Goal: Task Accomplishment & Management: Use online tool/utility

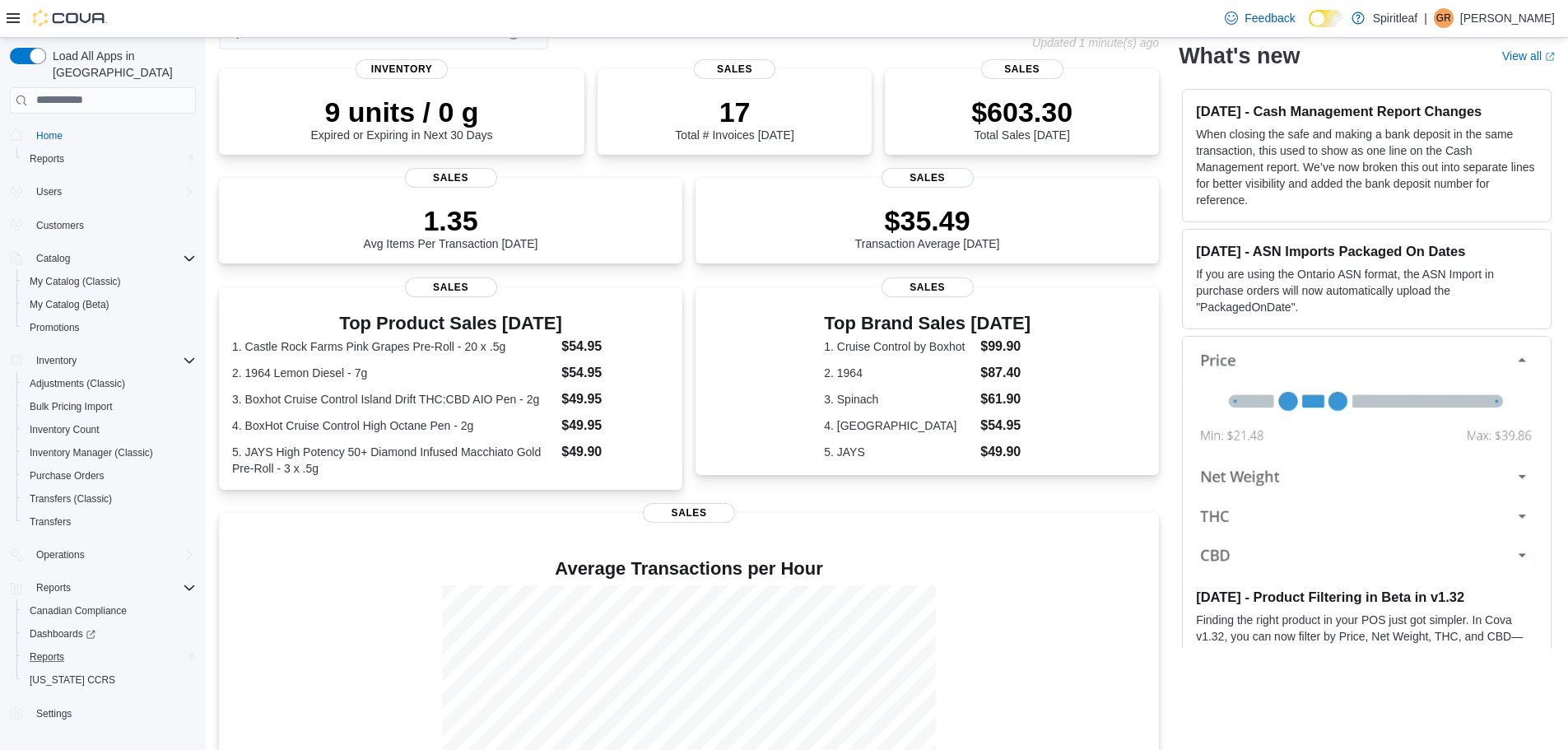
scroll to position [229, 0]
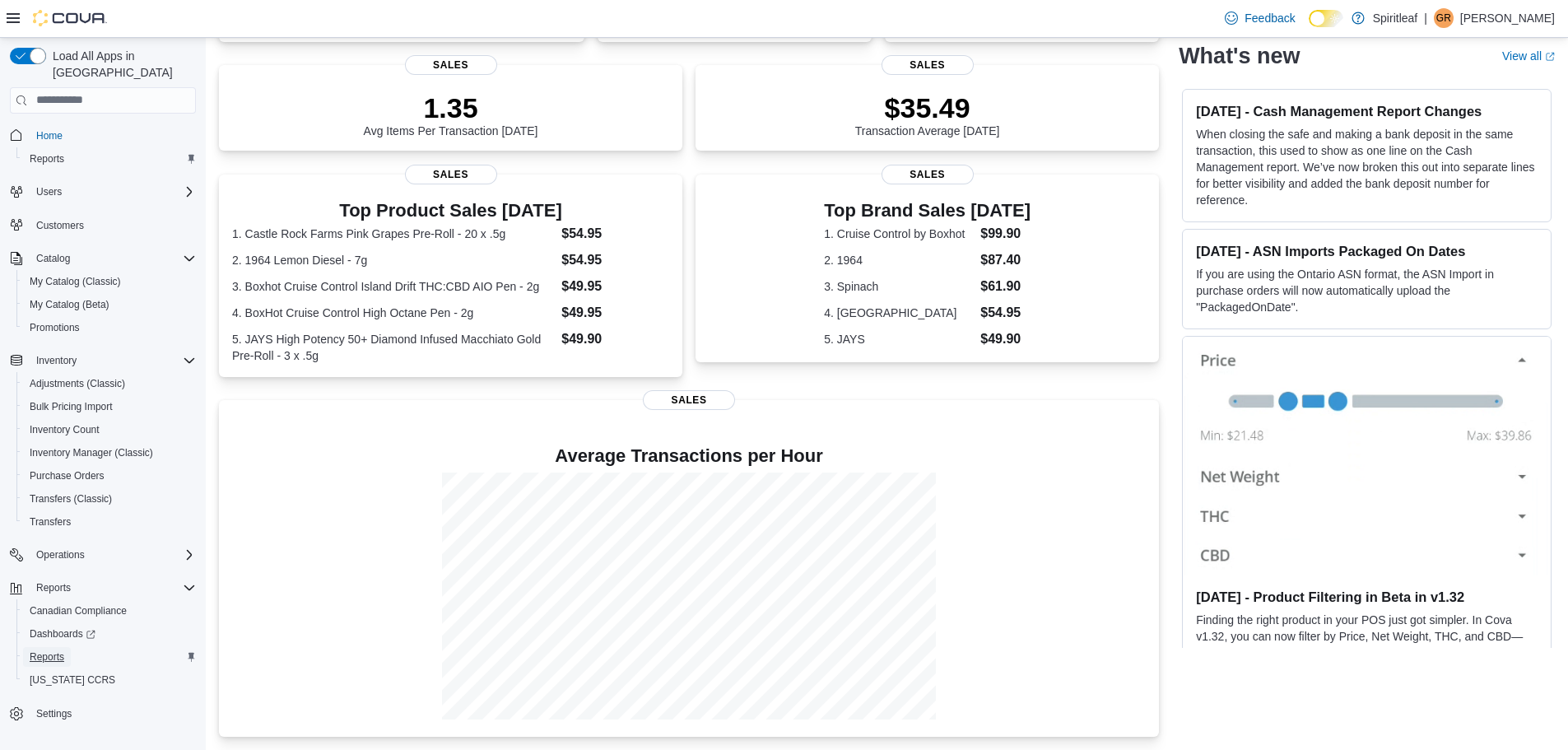
click at [52, 650] on span "Reports" at bounding box center [48, 657] width 35 height 14
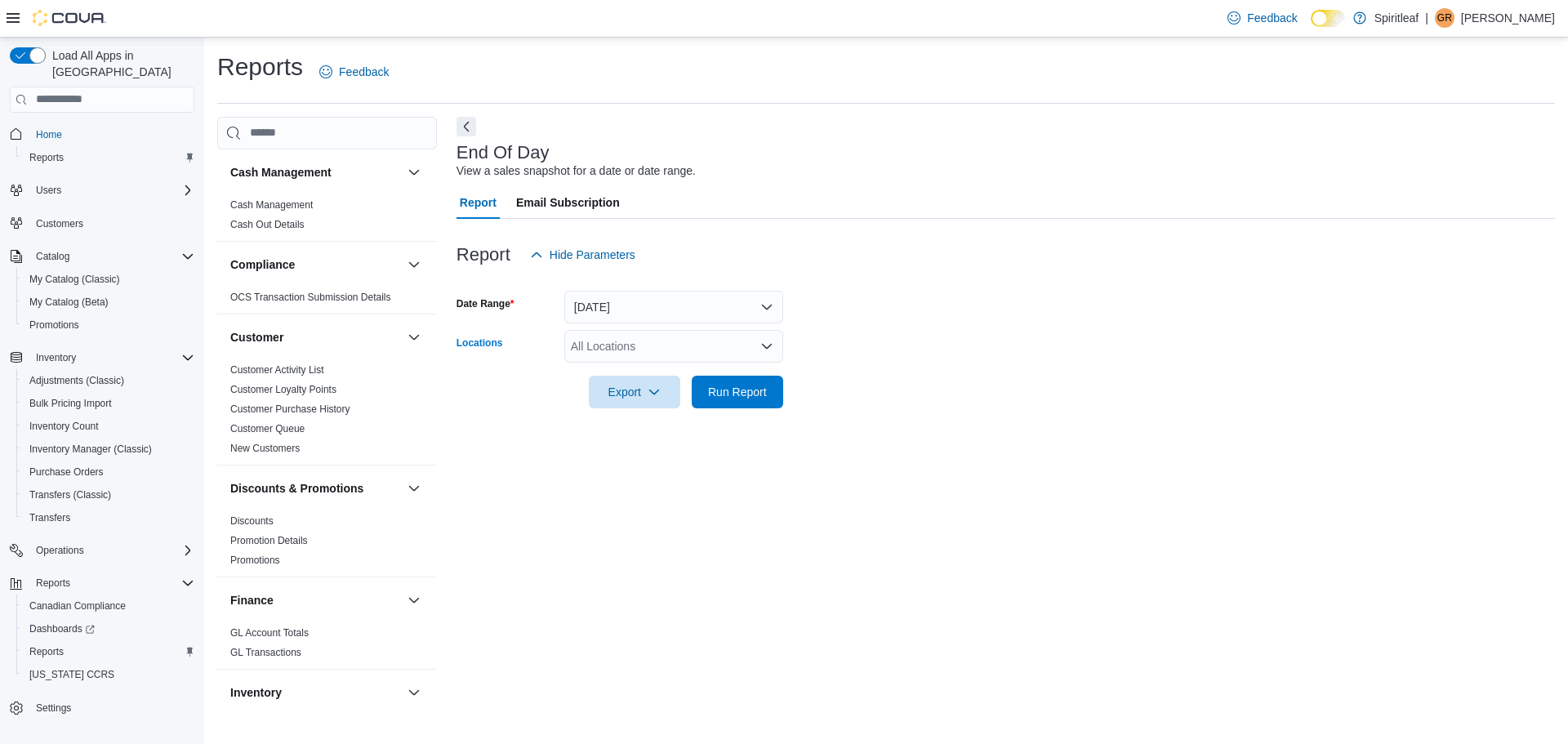
click at [649, 344] on div "All Locations" at bounding box center [673, 346] width 218 height 33
type input "***"
click at [685, 373] on span "216 - Millrise ([GEOGRAPHIC_DATA])" at bounding box center [721, 373] width 194 height 16
drag, startPoint x: 842, startPoint y: 381, endPoint x: 732, endPoint y: 414, distance: 114.8
click at [842, 382] on form "Date Range [DATE] Locations 216 - [GEOGRAPHIC_DATA] ([GEOGRAPHIC_DATA]) Export …" at bounding box center [1005, 340] width 1098 height 138
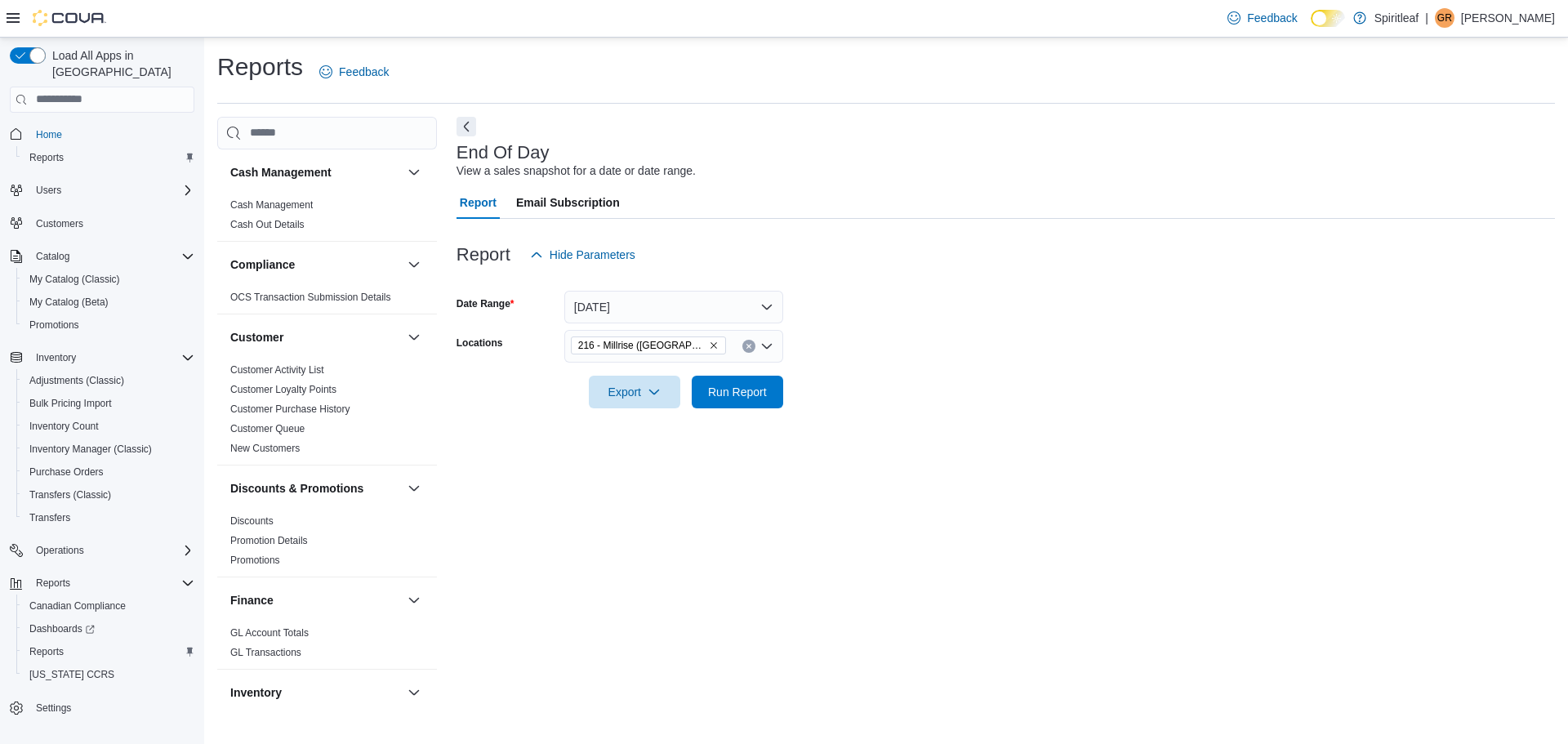
click at [731, 415] on div at bounding box center [1005, 418] width 1098 height 19
click at [737, 404] on span "Run Report" at bounding box center [737, 391] width 72 height 33
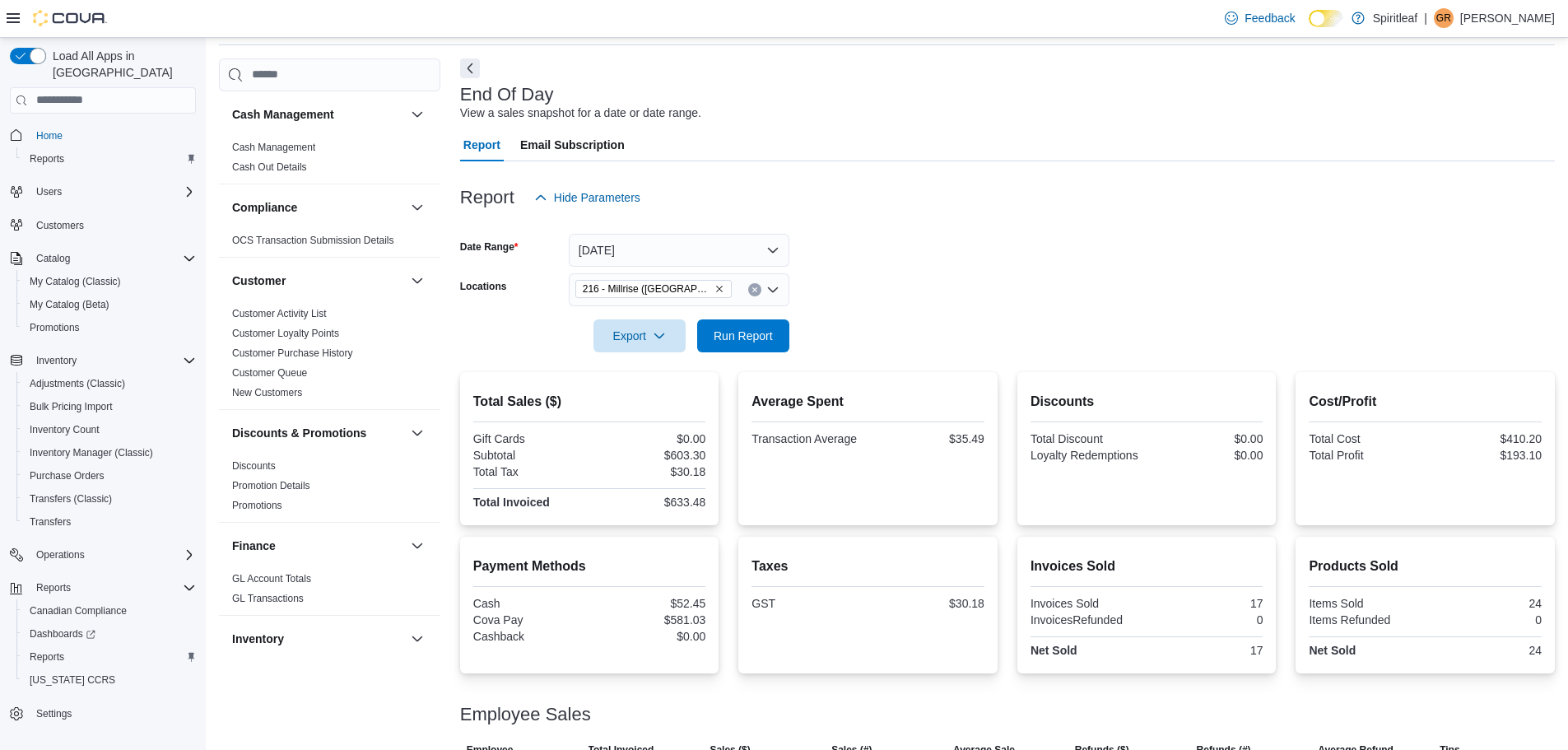
scroll to position [120, 0]
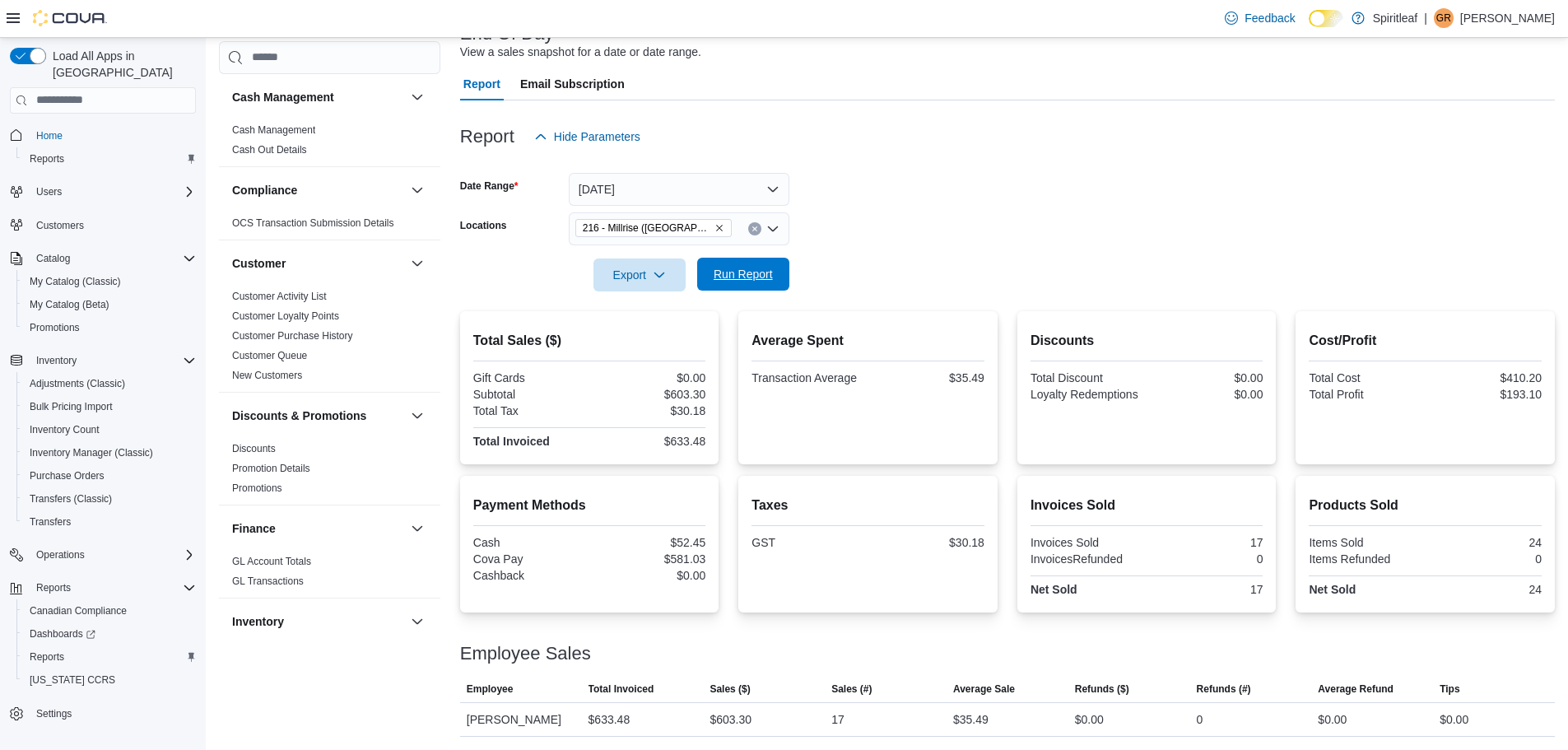
click at [758, 269] on span "Run Report" at bounding box center [743, 274] width 59 height 16
click at [714, 267] on span "Run Report" at bounding box center [743, 274] width 59 height 16
click at [741, 285] on span "Run Report" at bounding box center [743, 275] width 73 height 33
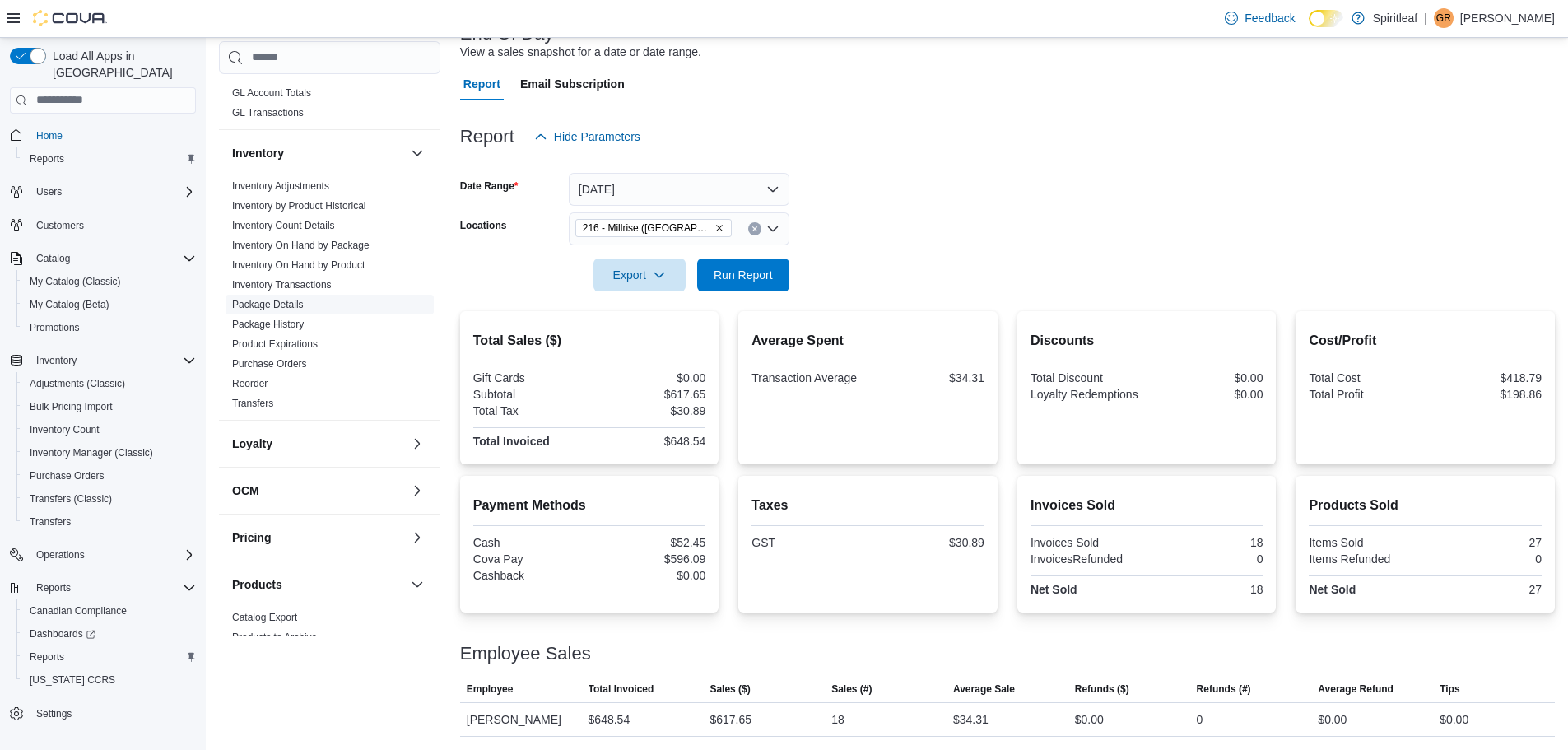
scroll to position [329, 0]
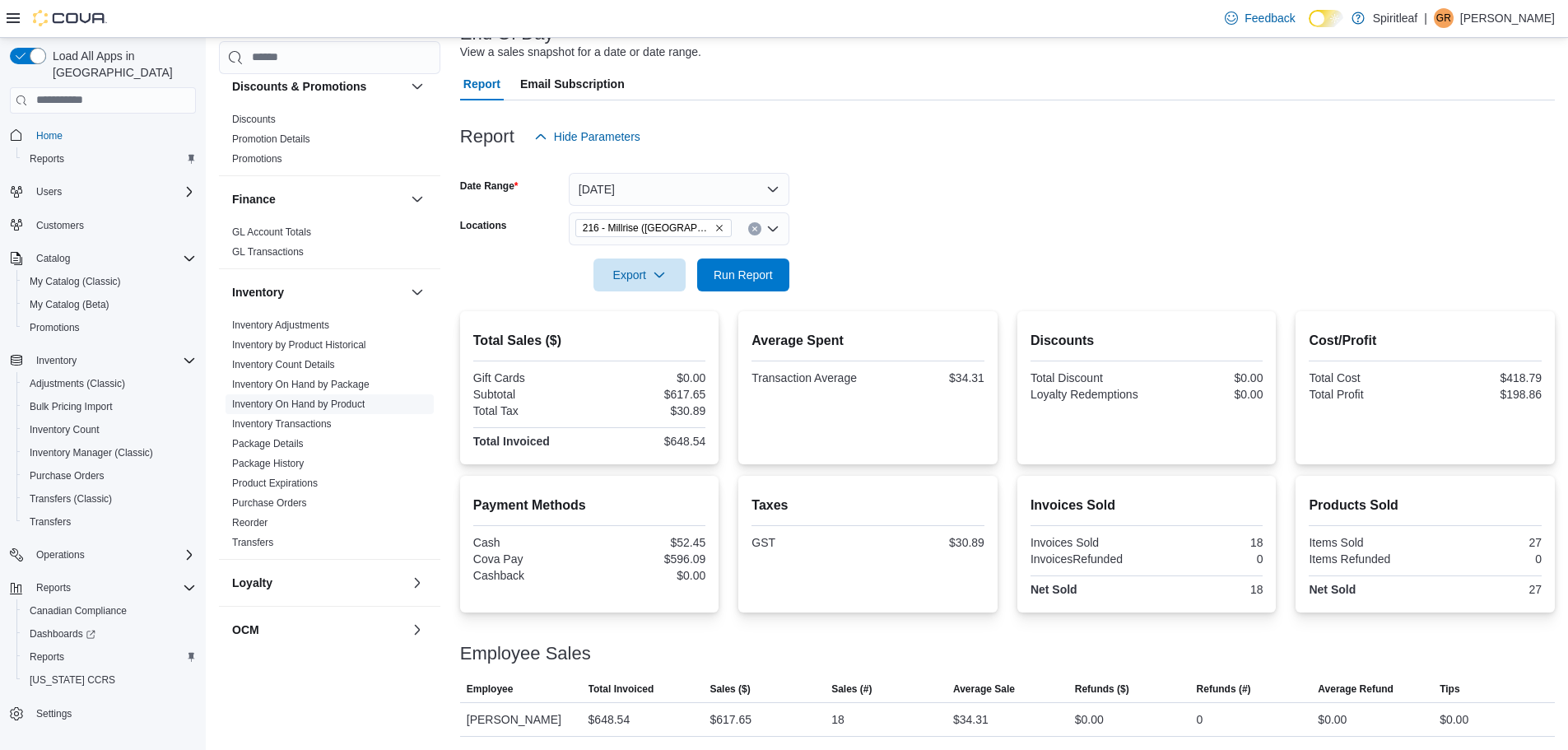
click at [317, 399] on link "Inventory On Hand by Product" at bounding box center [298, 405] width 133 height 12
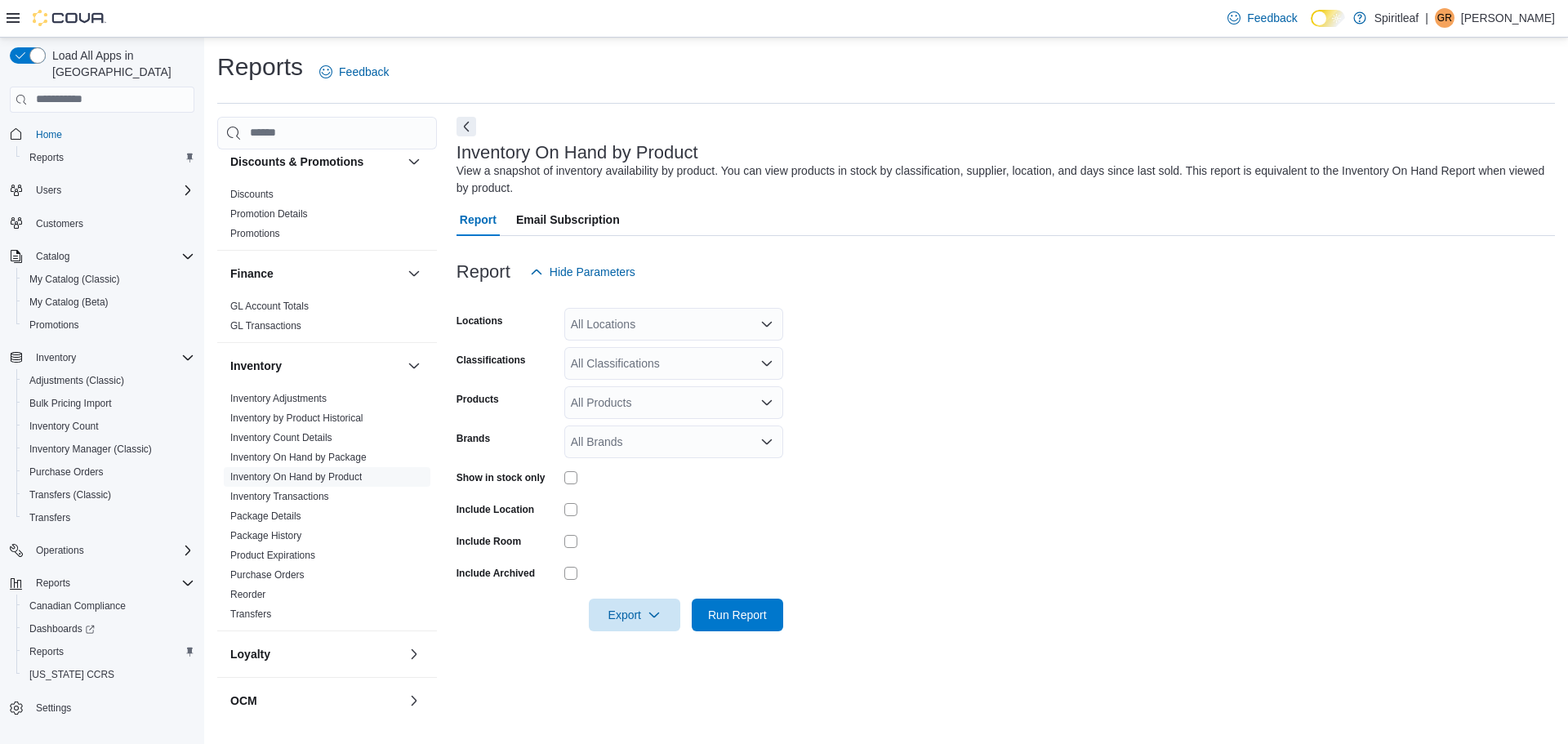
click at [665, 320] on div "All Locations" at bounding box center [673, 324] width 218 height 33
type input "***"
click at [704, 353] on span "216 - Millrise ([GEOGRAPHIC_DATA])" at bounding box center [721, 351] width 194 height 16
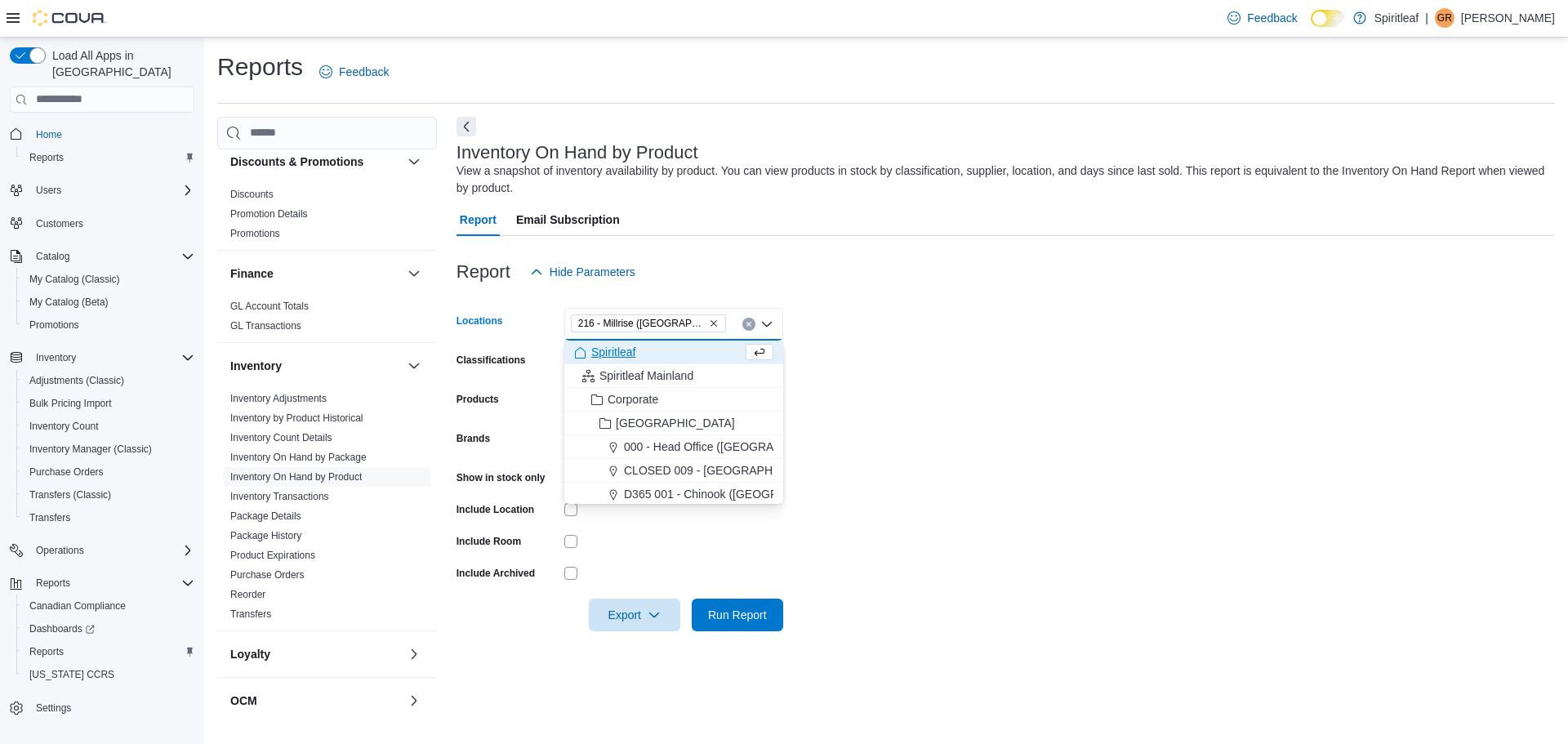
click at [929, 365] on form "Locations 216 - [GEOGRAPHIC_DATA] ([GEOGRAPHIC_DATA]) Combo box. Selected. 216 …" at bounding box center [1005, 460] width 1098 height 343
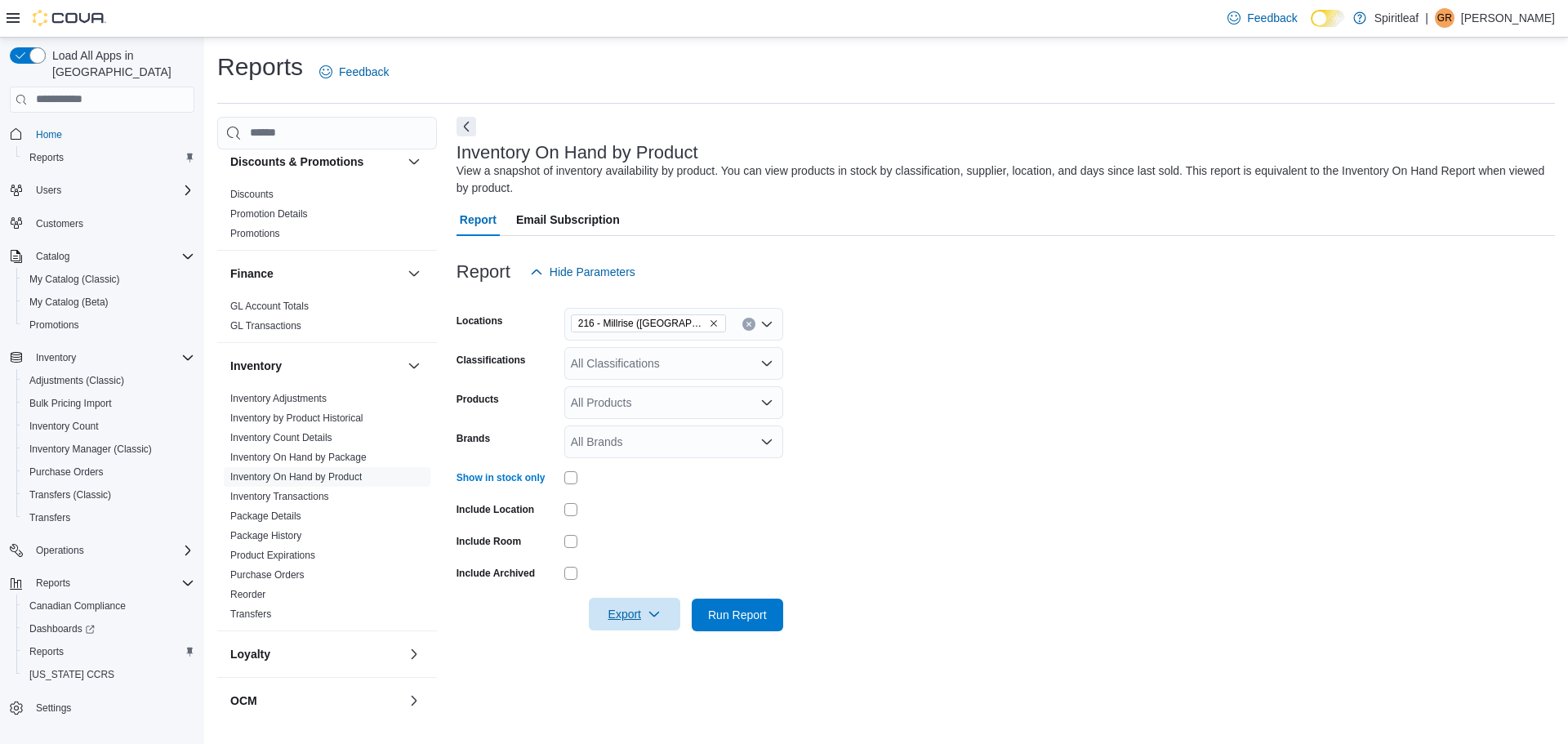
click at [633, 611] on span "Export" at bounding box center [634, 614] width 72 height 33
click at [660, 507] on button "Export to Excel" at bounding box center [636, 517] width 93 height 33
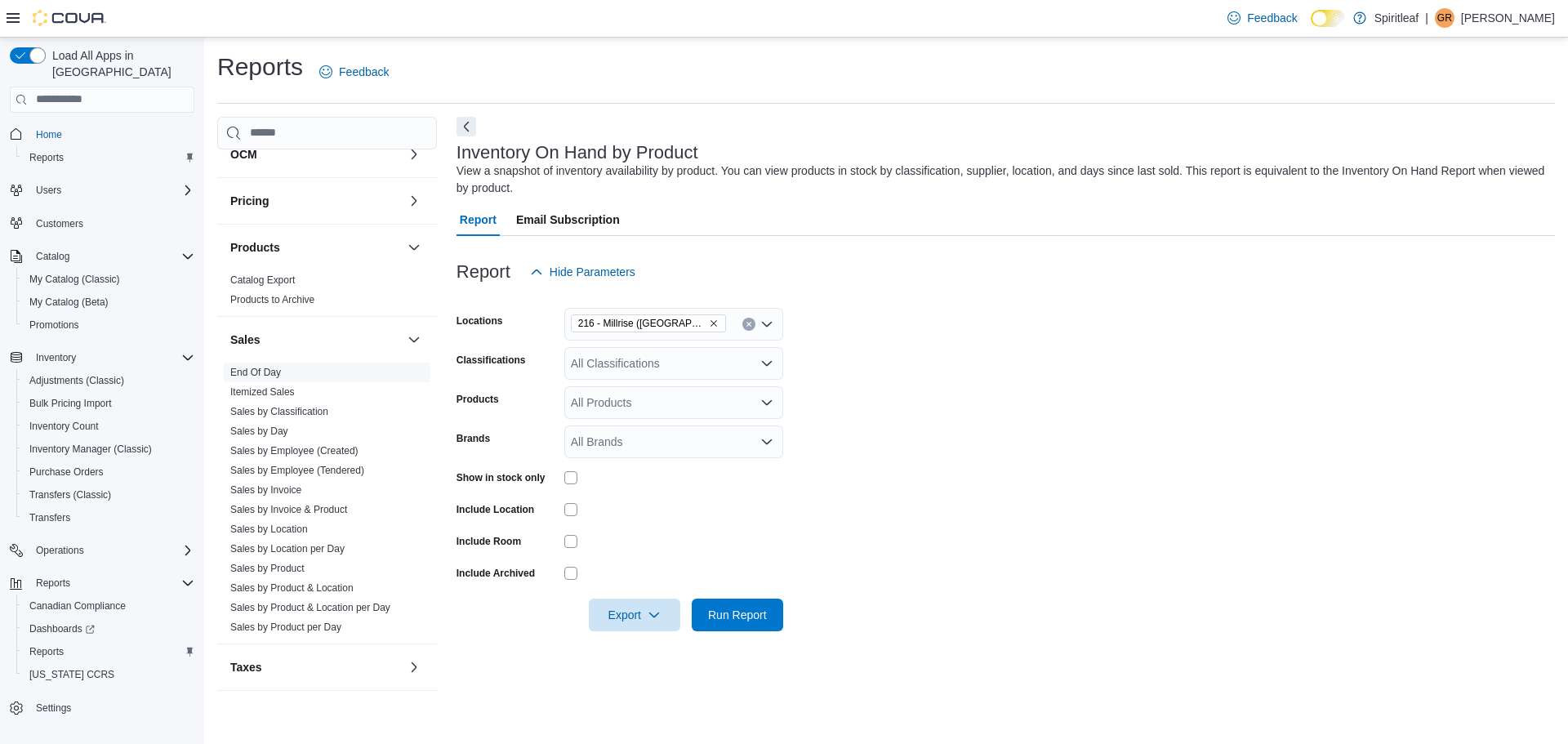
click at [271, 370] on link "End Of Day" at bounding box center [255, 372] width 51 height 12
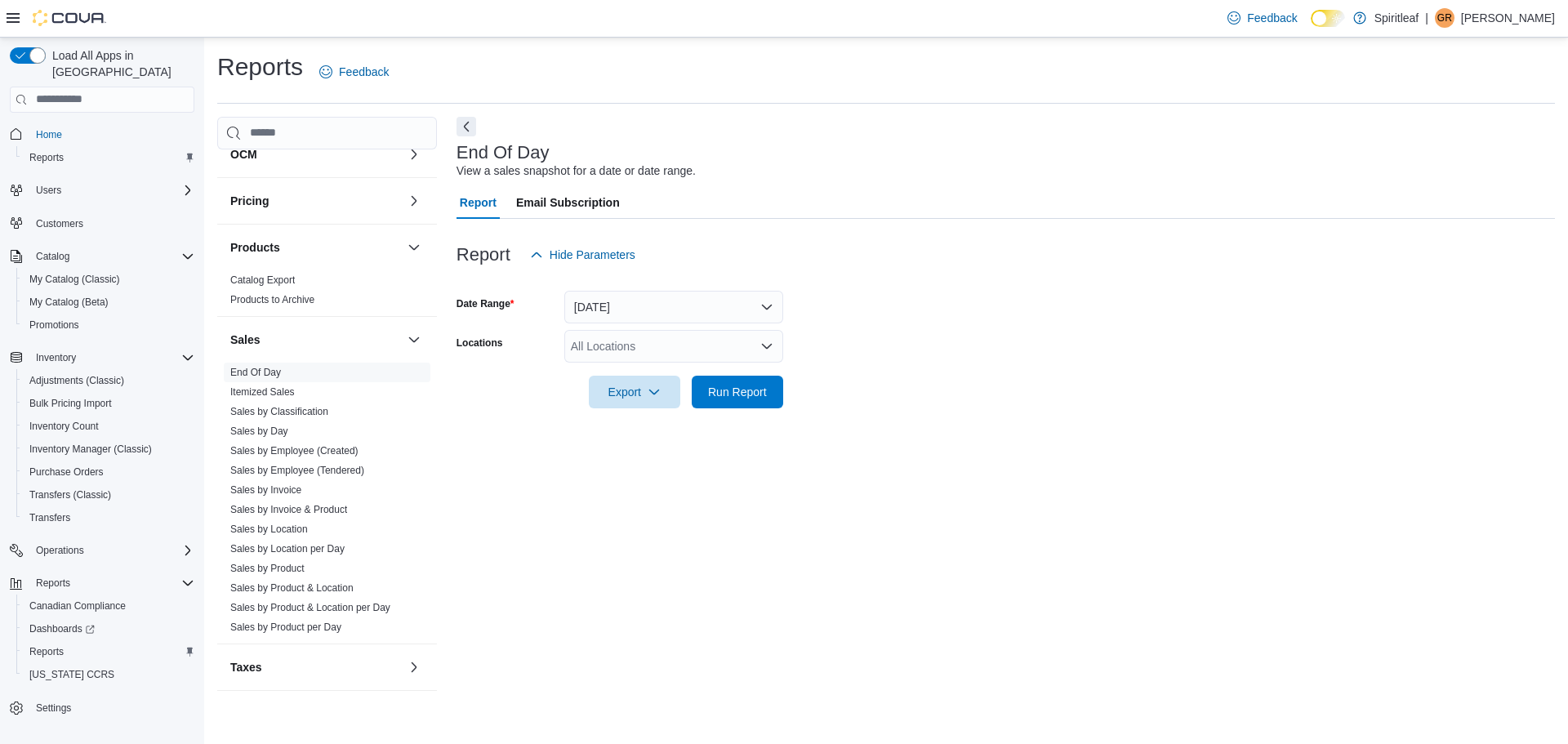
click at [644, 348] on div "All Locations" at bounding box center [673, 346] width 218 height 33
type input "***"
click at [734, 370] on span "216 - Millrise ([GEOGRAPHIC_DATA])" at bounding box center [721, 373] width 194 height 16
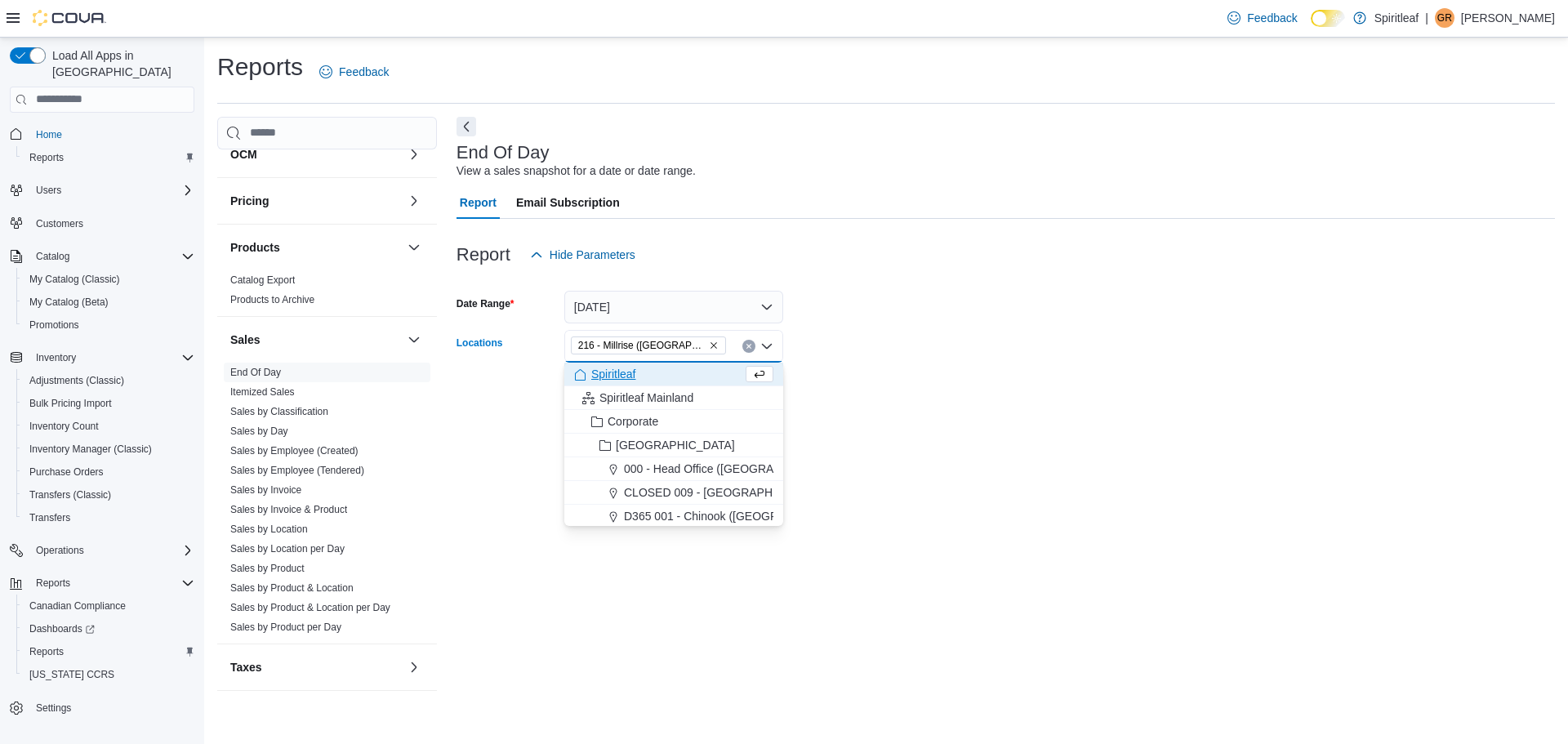
drag, startPoint x: 951, startPoint y: 366, endPoint x: 764, endPoint y: 379, distance: 187.5
click at [937, 365] on div at bounding box center [1005, 370] width 1098 height 13
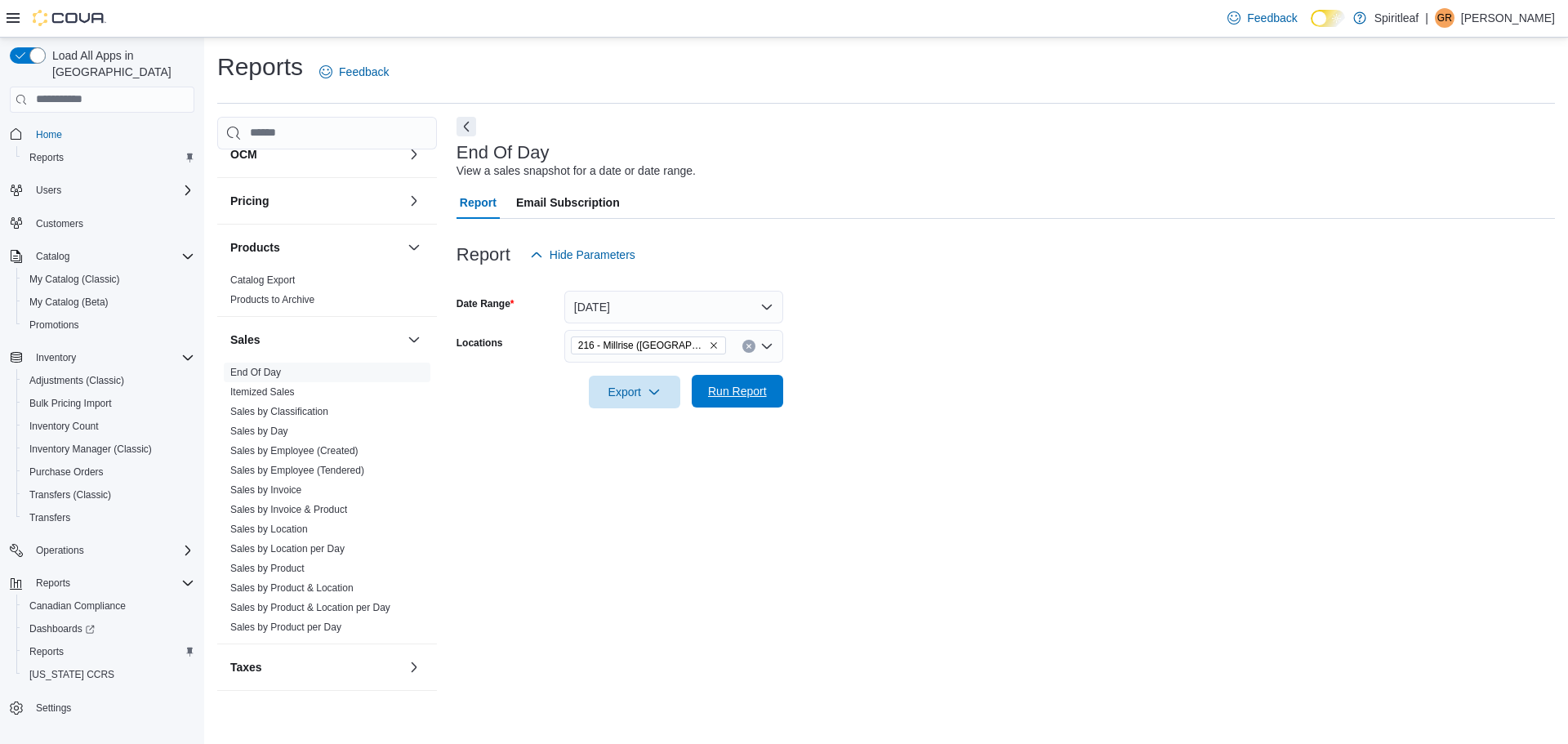
click at [762, 380] on span "Run Report" at bounding box center [737, 391] width 72 height 33
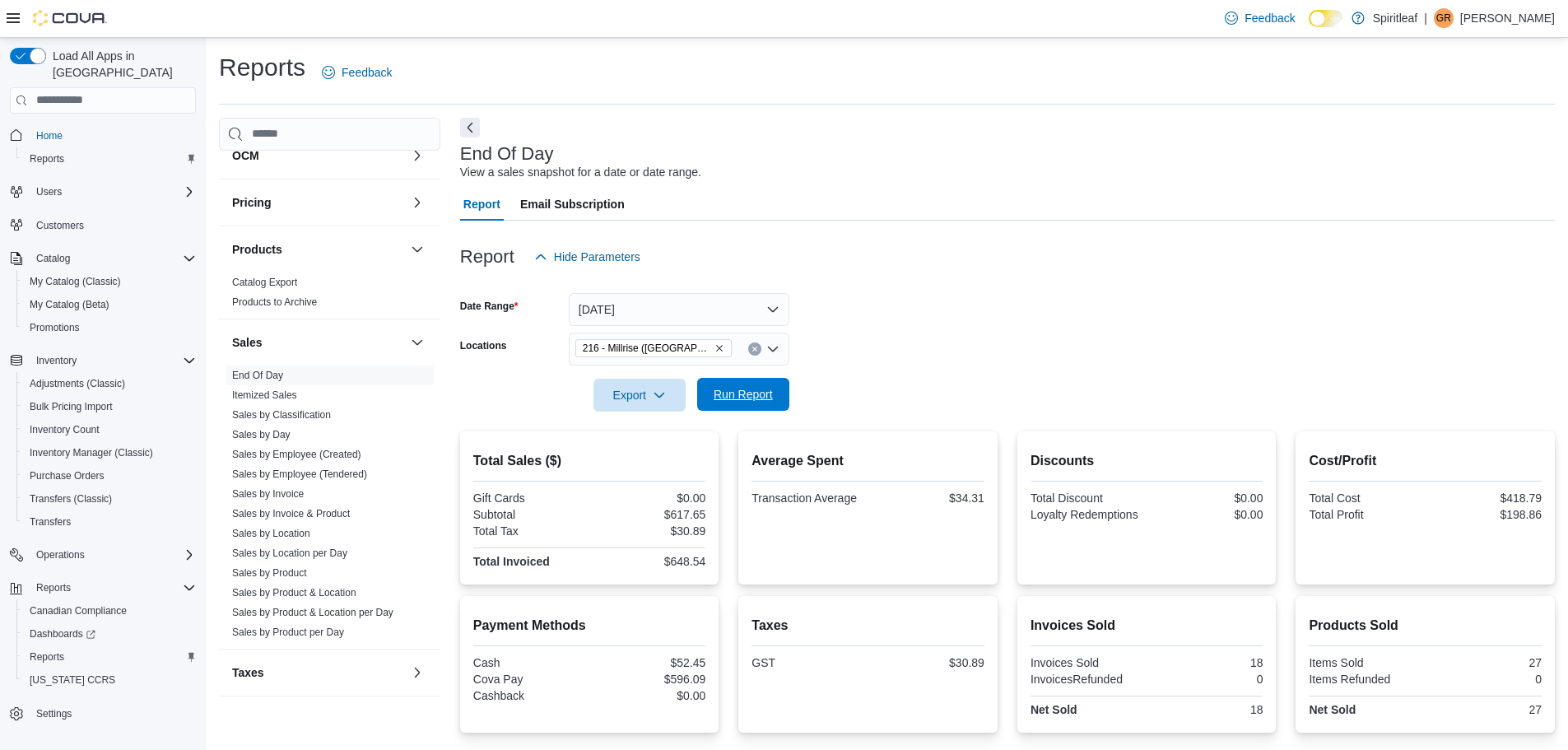
click at [745, 394] on span "Run Report" at bounding box center [743, 394] width 59 height 16
click at [712, 402] on span "Run Report" at bounding box center [743, 394] width 73 height 33
